Goal: Information Seeking & Learning: Learn about a topic

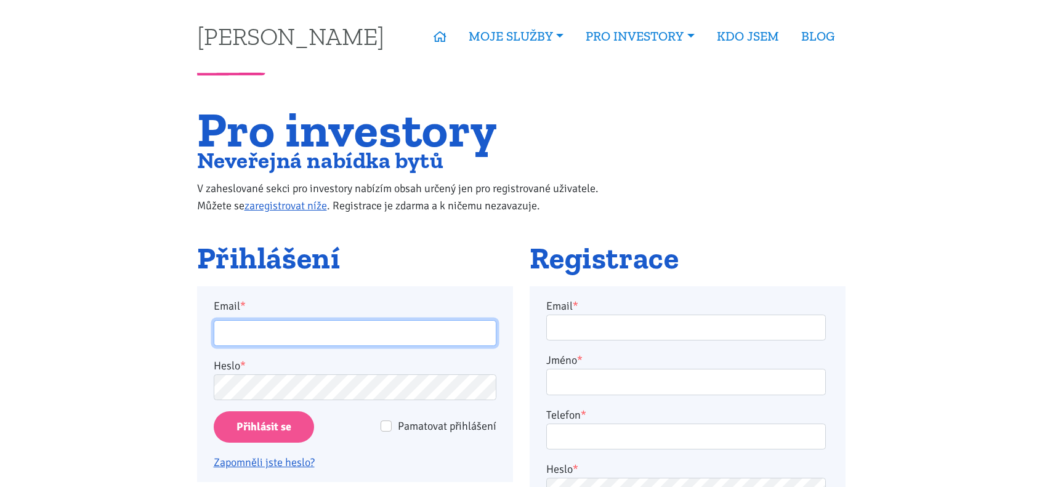
click at [401, 332] on input "Email *" at bounding box center [355, 333] width 283 height 26
type input "vrbickyd@gmail.com"
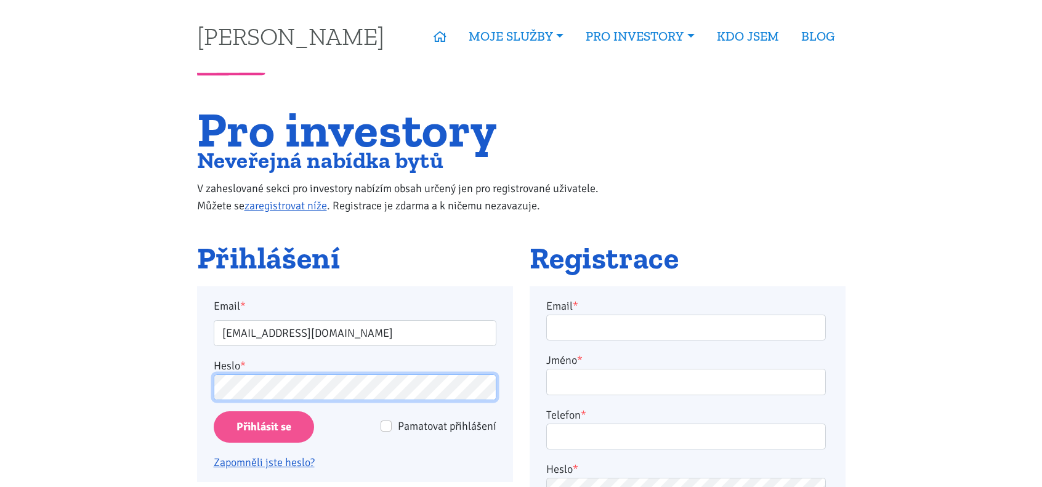
click at [214, 411] on input "Přihlásit se" at bounding box center [264, 426] width 100 height 31
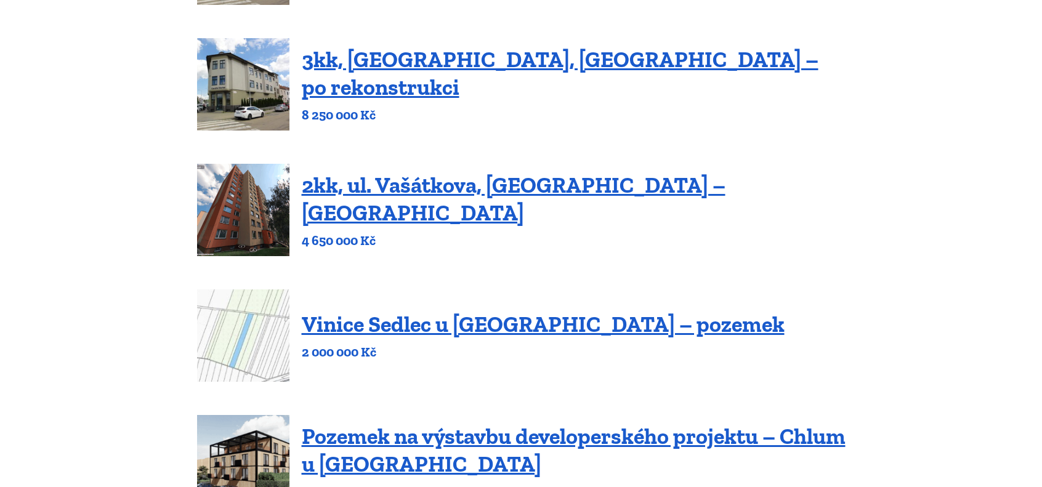
scroll to position [308, 0]
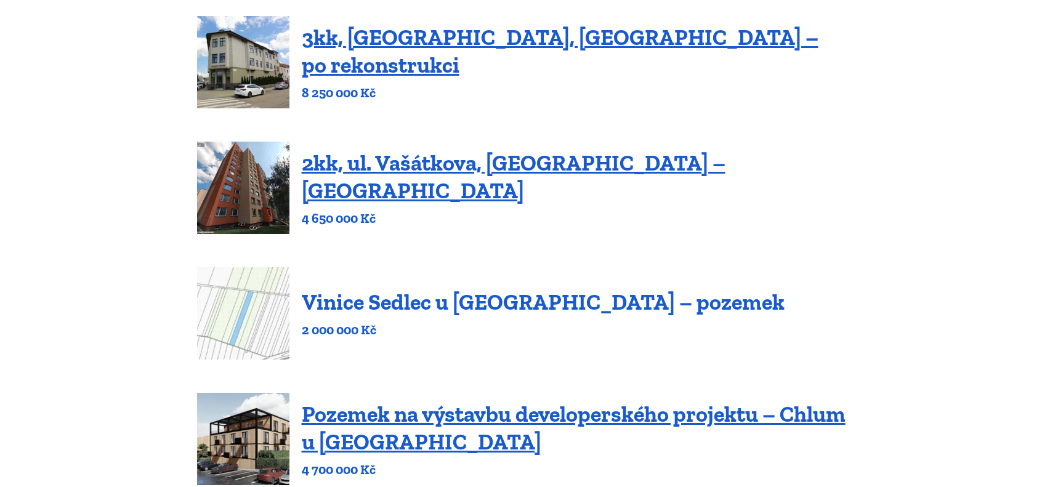
click at [589, 305] on link "Vinice Sedlec u [GEOGRAPHIC_DATA] – pozemek" at bounding box center [543, 302] width 483 height 26
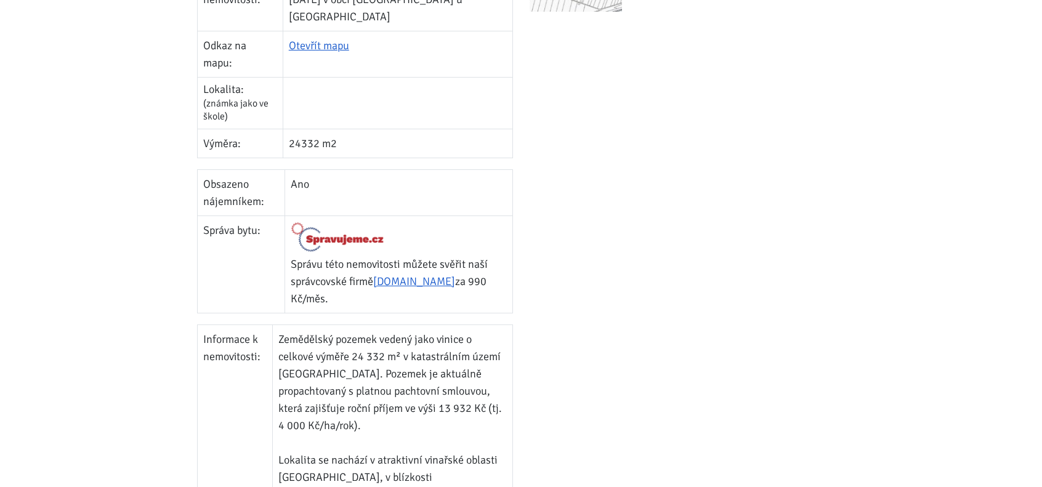
scroll to position [123, 0]
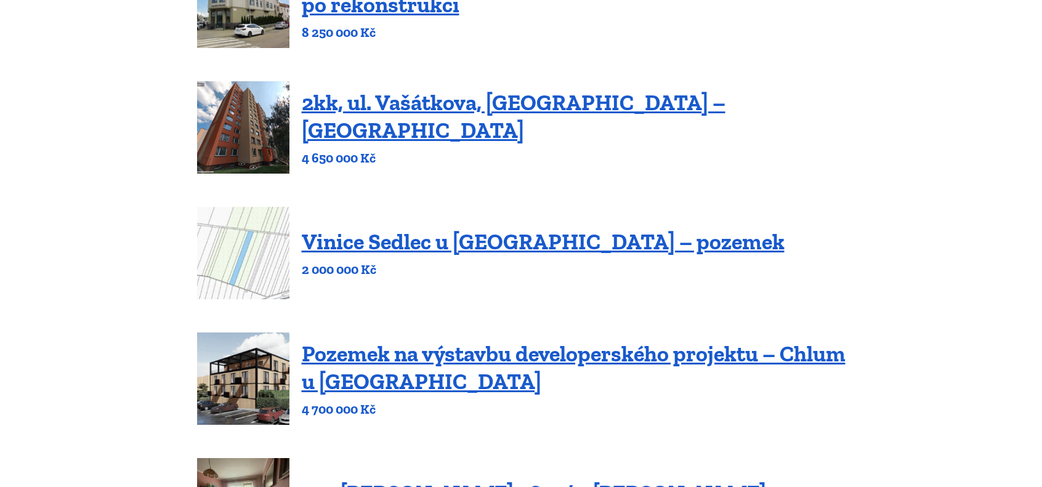
scroll to position [308, 0]
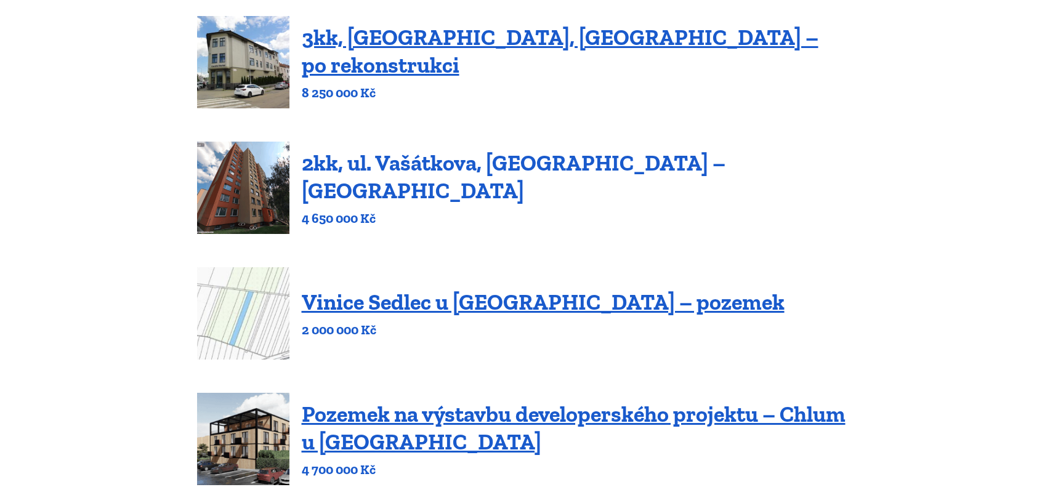
click at [346, 184] on link "2kk, ul. Vašátkova, [GEOGRAPHIC_DATA] – [GEOGRAPHIC_DATA]" at bounding box center [514, 177] width 424 height 54
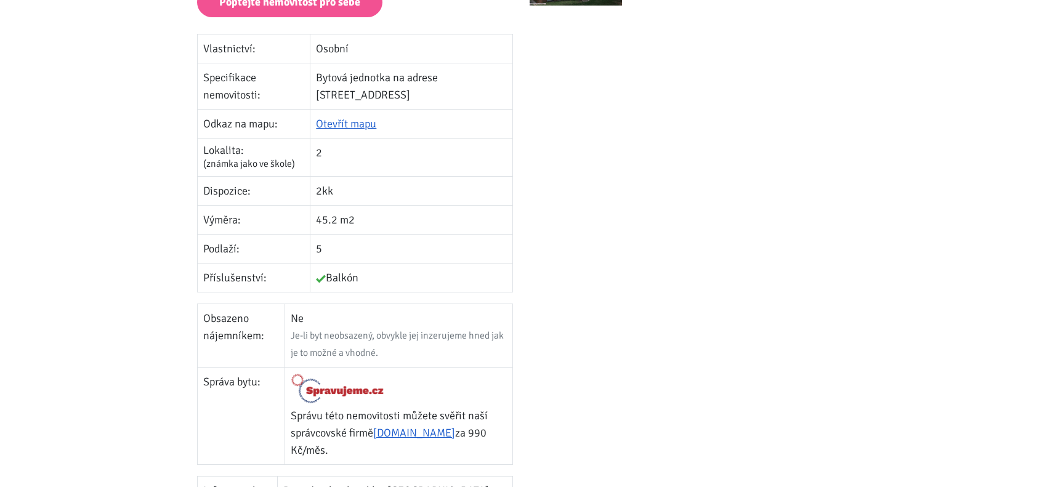
scroll to position [616, 0]
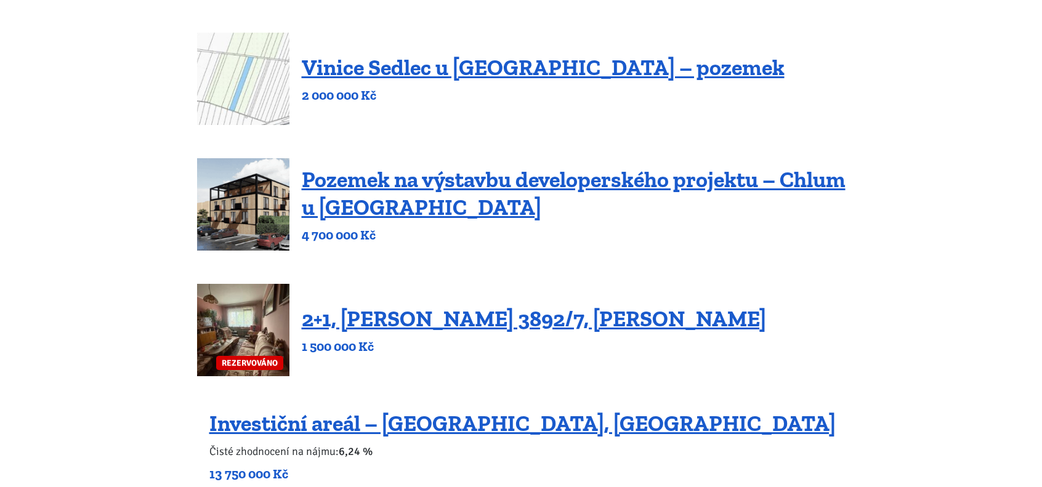
scroll to position [554, 0]
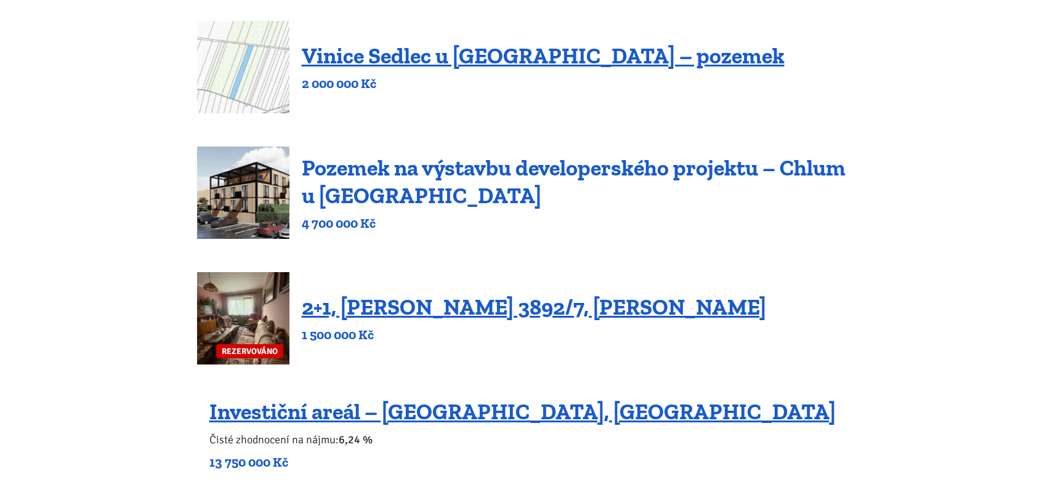
click at [314, 179] on link "Pozemek na výstavbu developerského projektu – Chlum u [GEOGRAPHIC_DATA]" at bounding box center [574, 182] width 544 height 54
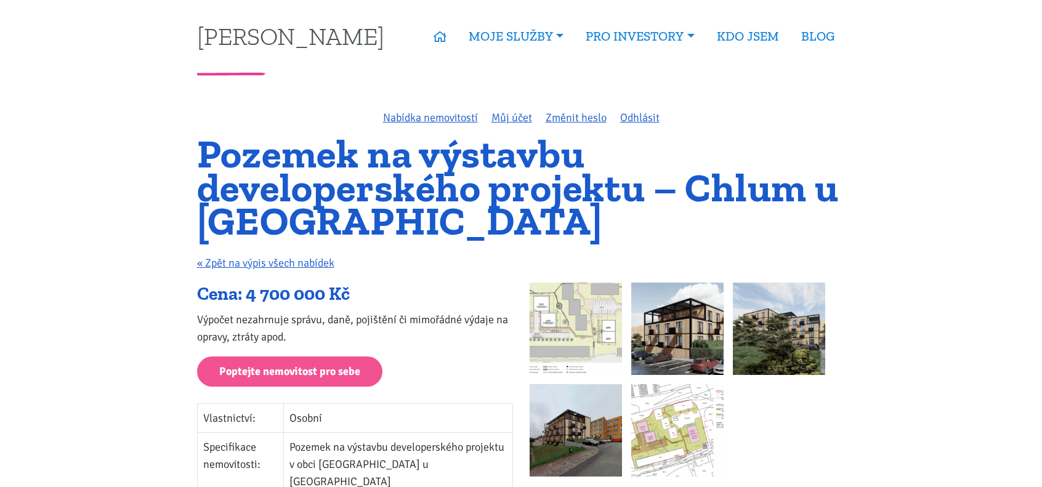
click at [565, 321] on img at bounding box center [576, 329] width 92 height 92
